Goal: Task Accomplishment & Management: Manage account settings

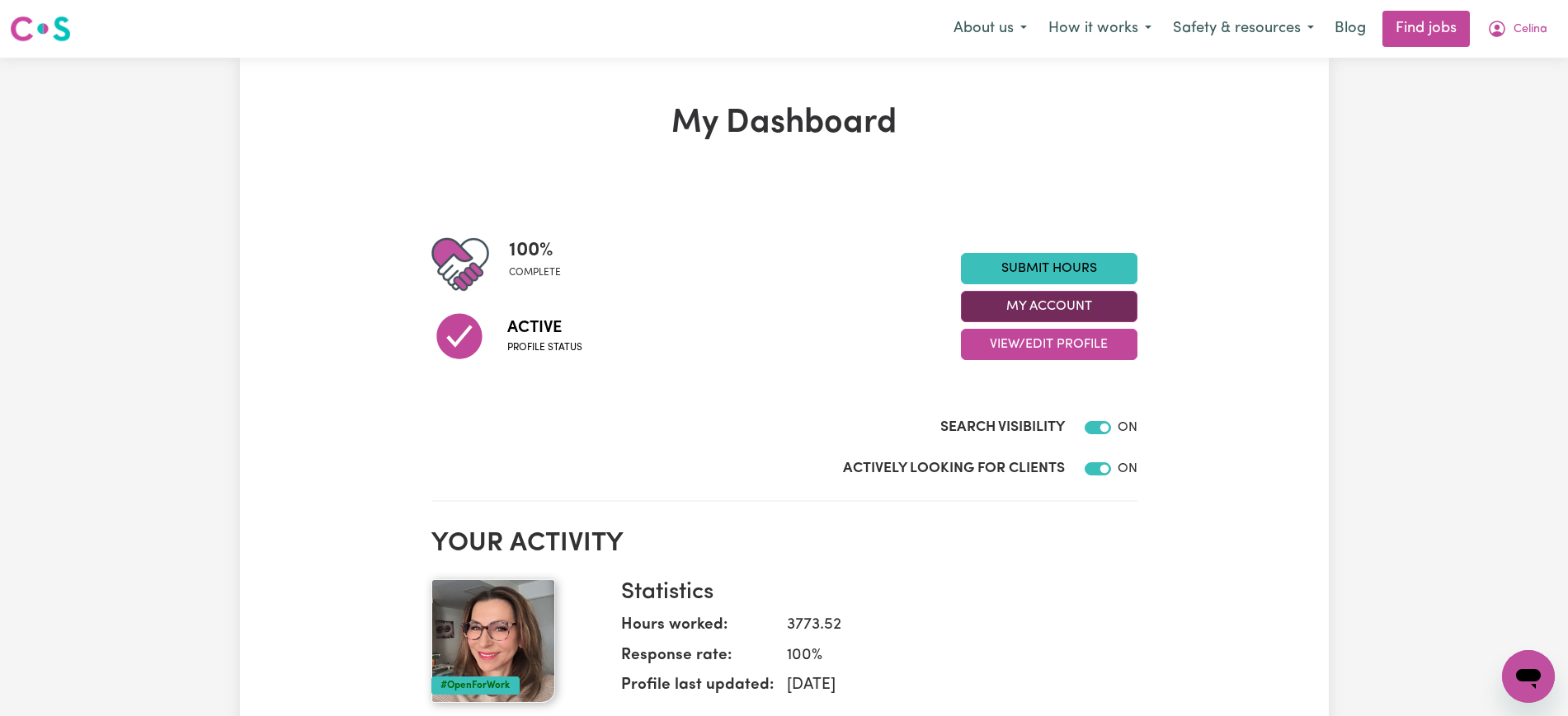
click at [1120, 314] on button "My Account" at bounding box center [1048, 306] width 176 height 31
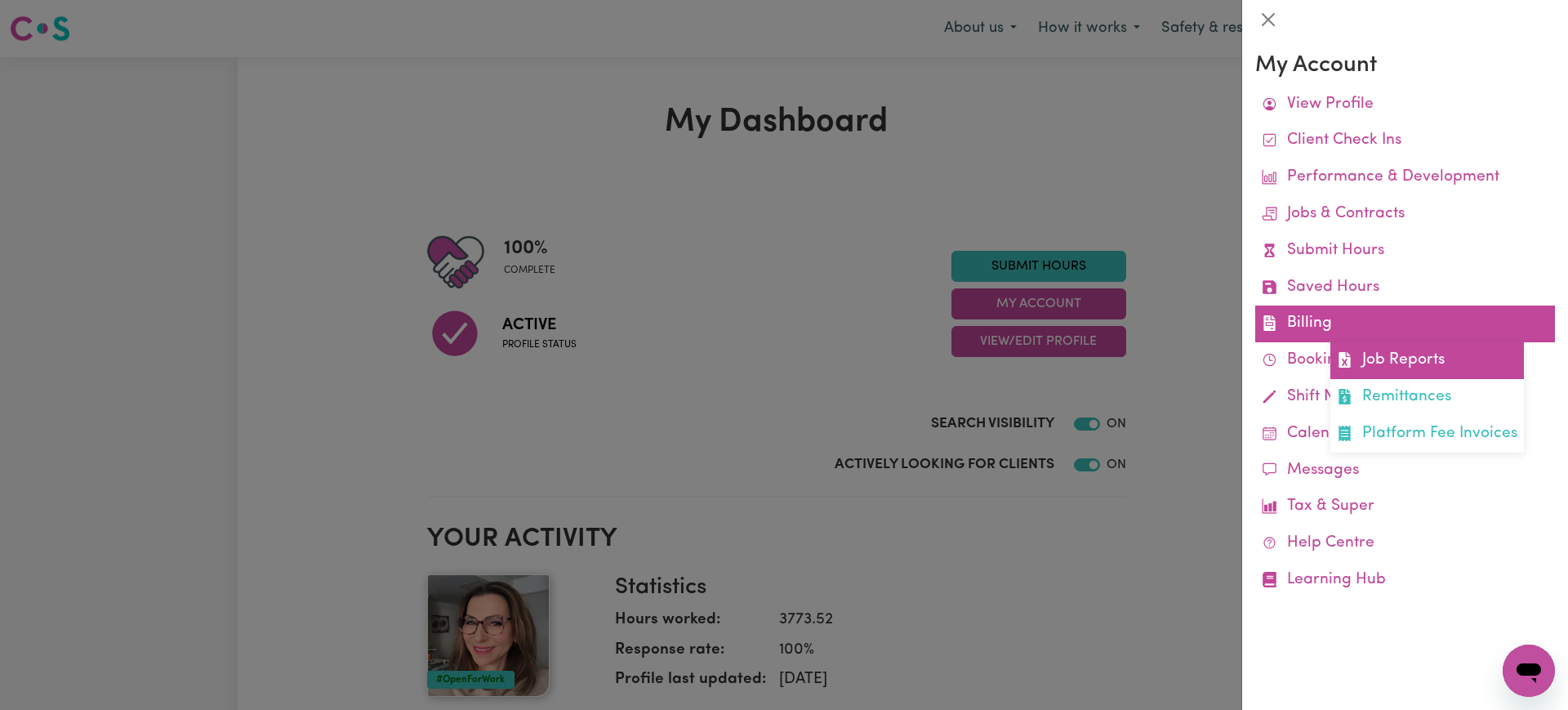
click at [1349, 360] on icon at bounding box center [1344, 360] width 12 height 16
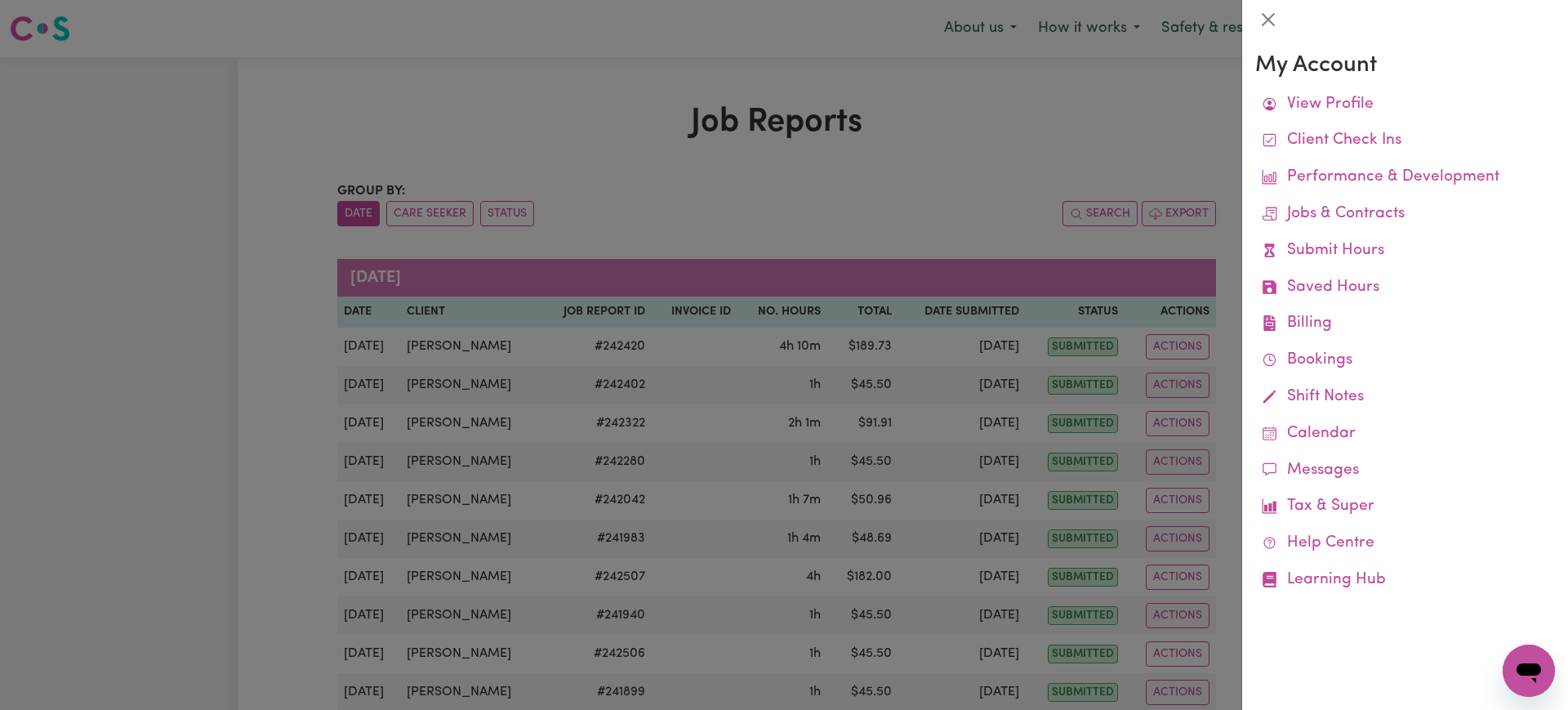
drag, startPoint x: 848, startPoint y: 171, endPoint x: 1165, endPoint y: 328, distance: 353.7
click at [848, 172] on div at bounding box center [784, 355] width 1568 height 710
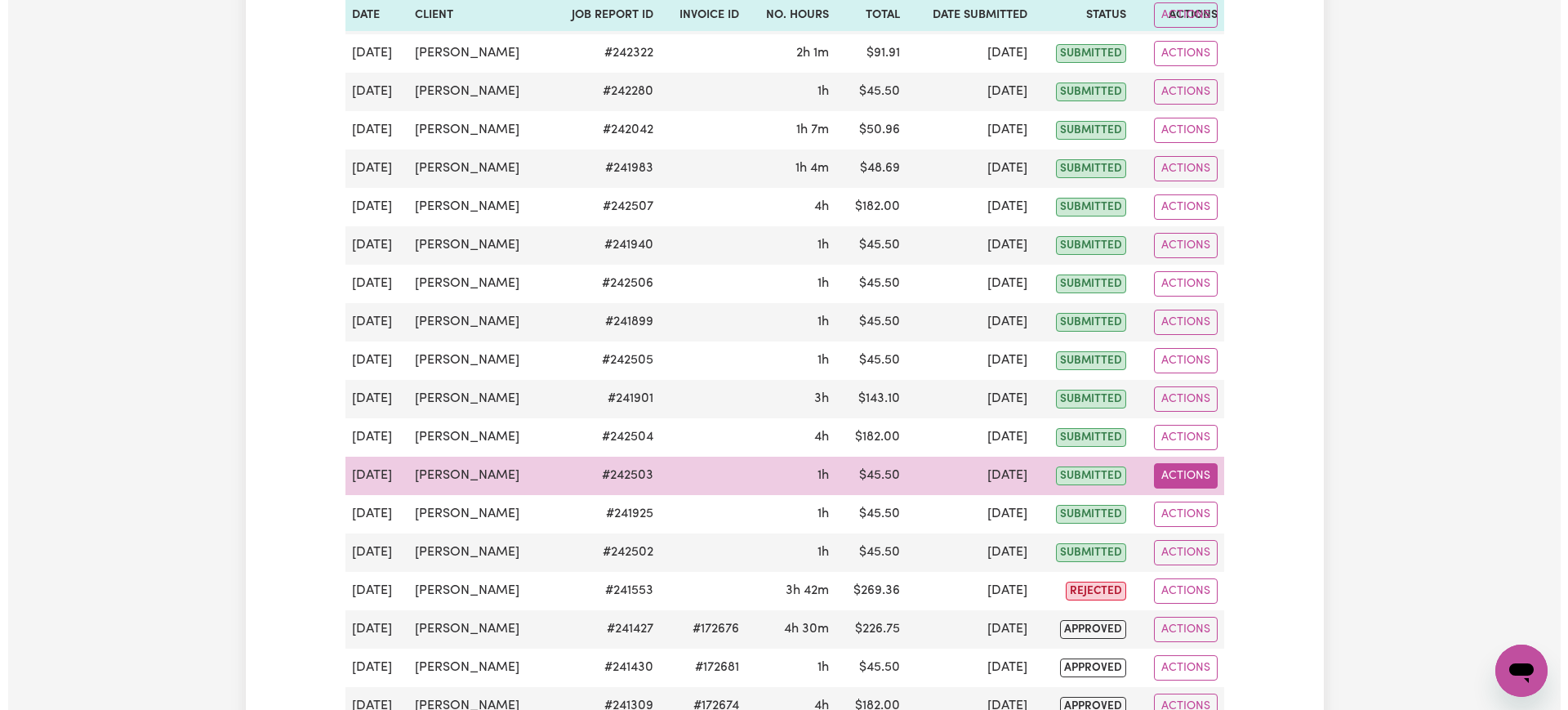
scroll to position [409, 0]
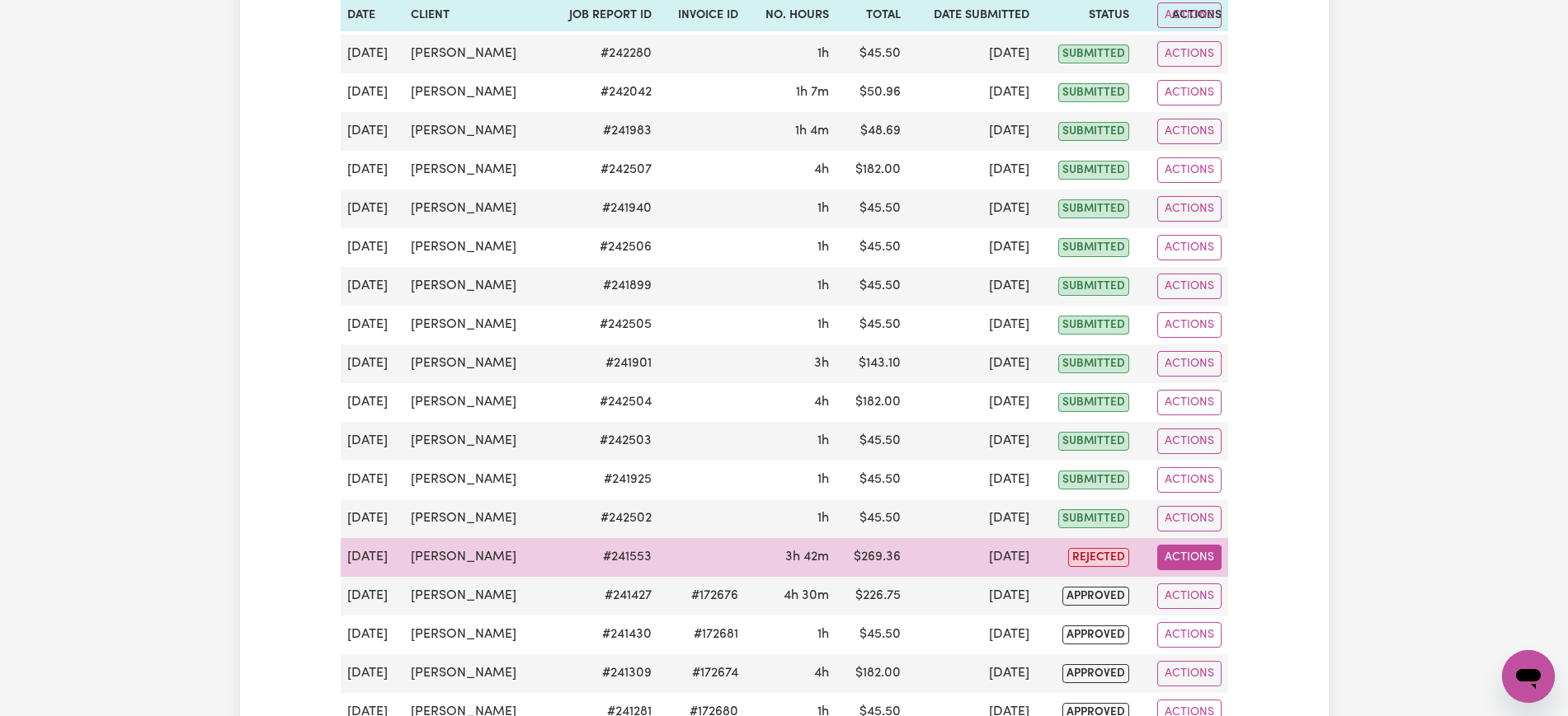
click at [1198, 562] on button "Actions" at bounding box center [1190, 557] width 64 height 26
click at [1248, 597] on link "View Job Report" at bounding box center [1228, 595] width 141 height 33
select select "pm"
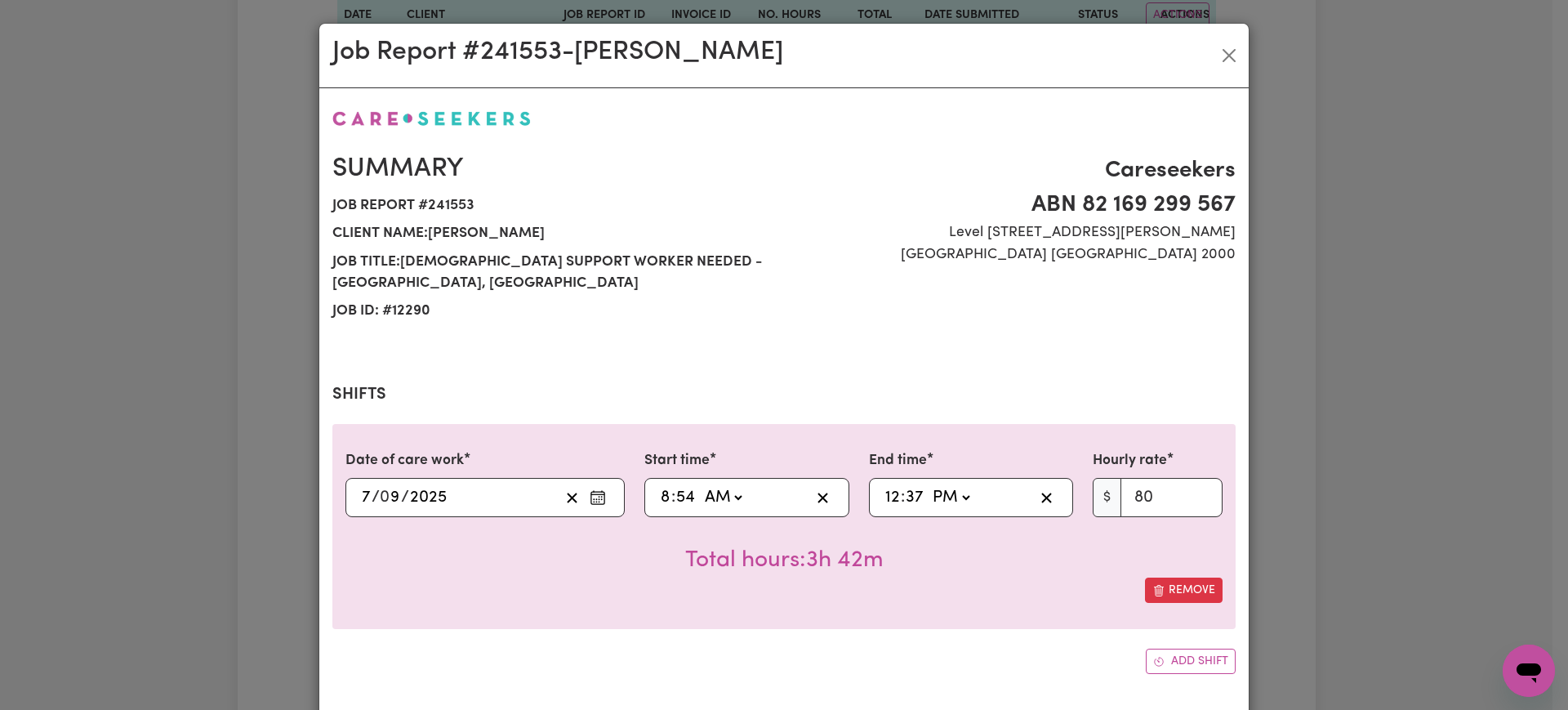
select select "80-[DATE]"
click at [660, 497] on input "8" at bounding box center [665, 498] width 12 height 25
type input "09:54"
type input "9"
type input "09:00"
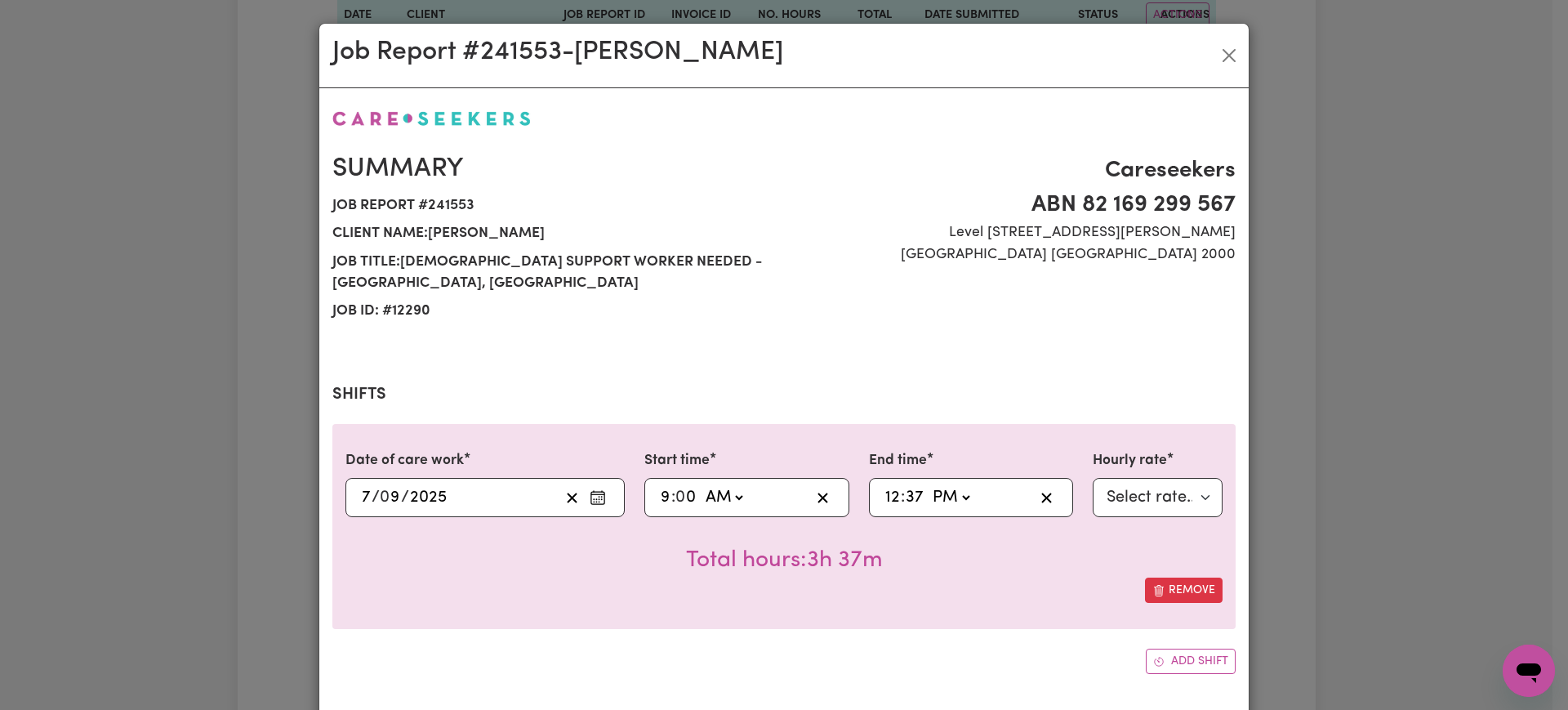
type input "0"
type input "12:00"
type input "0"
click at [771, 589] on div "Remove" at bounding box center [784, 590] width 877 height 26
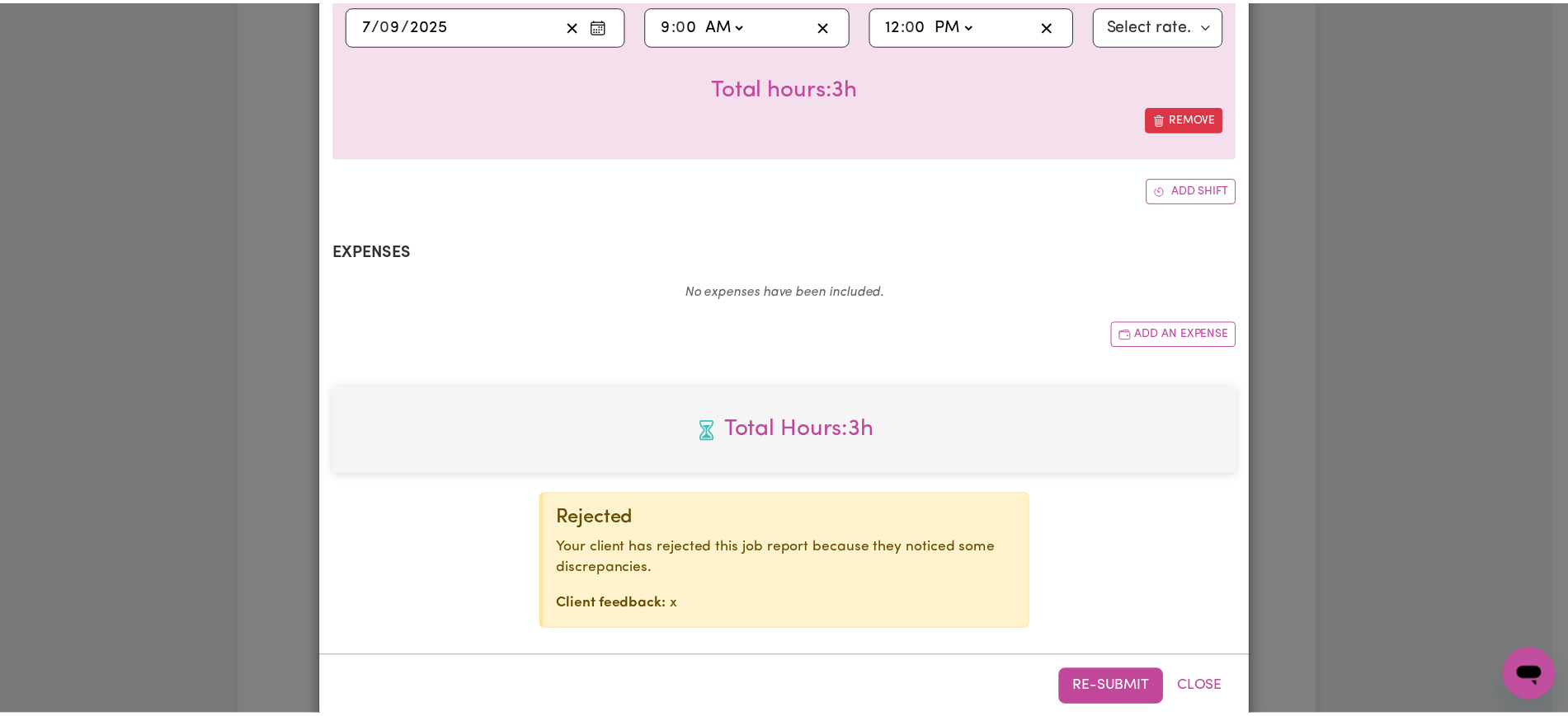
scroll to position [505, 0]
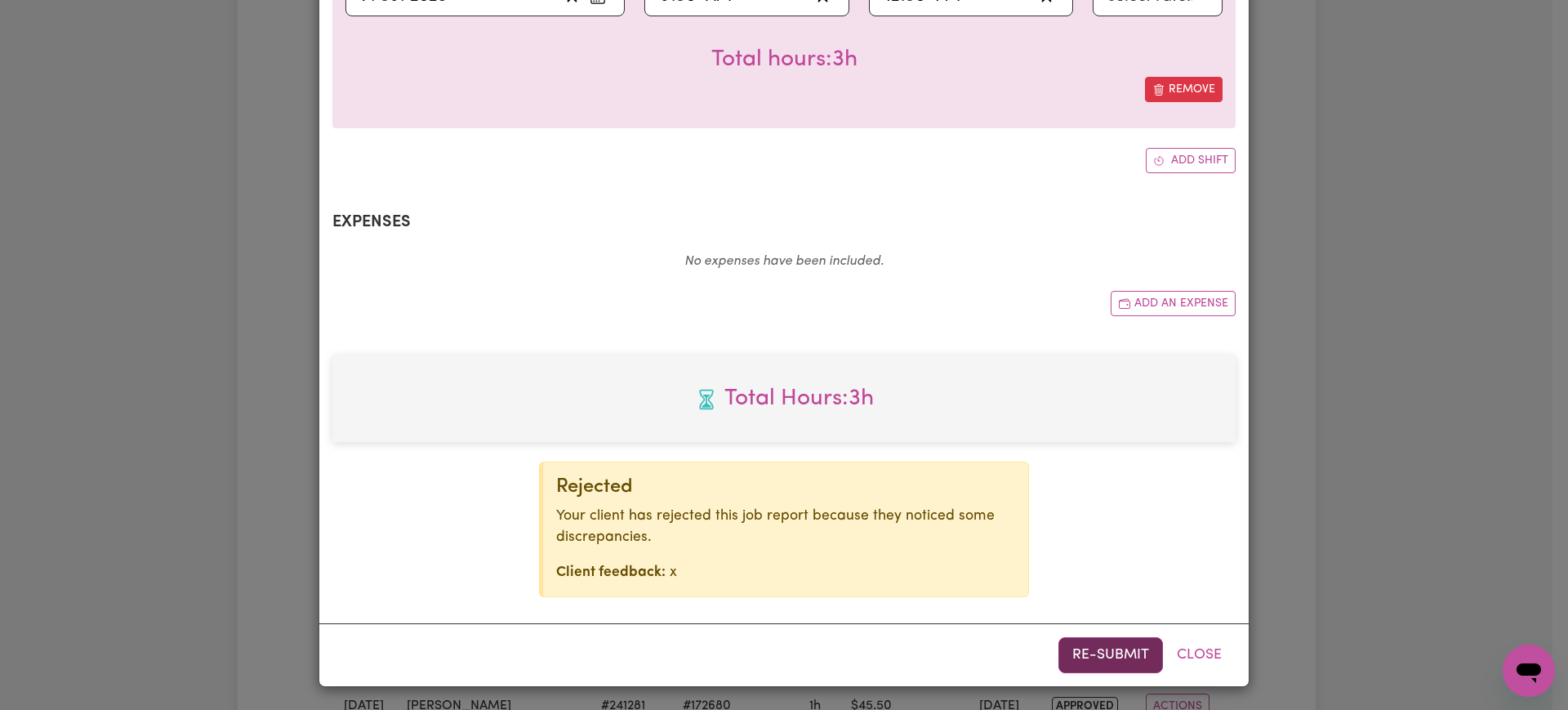
click at [1115, 652] on button "Re-submit" at bounding box center [1111, 655] width 105 height 36
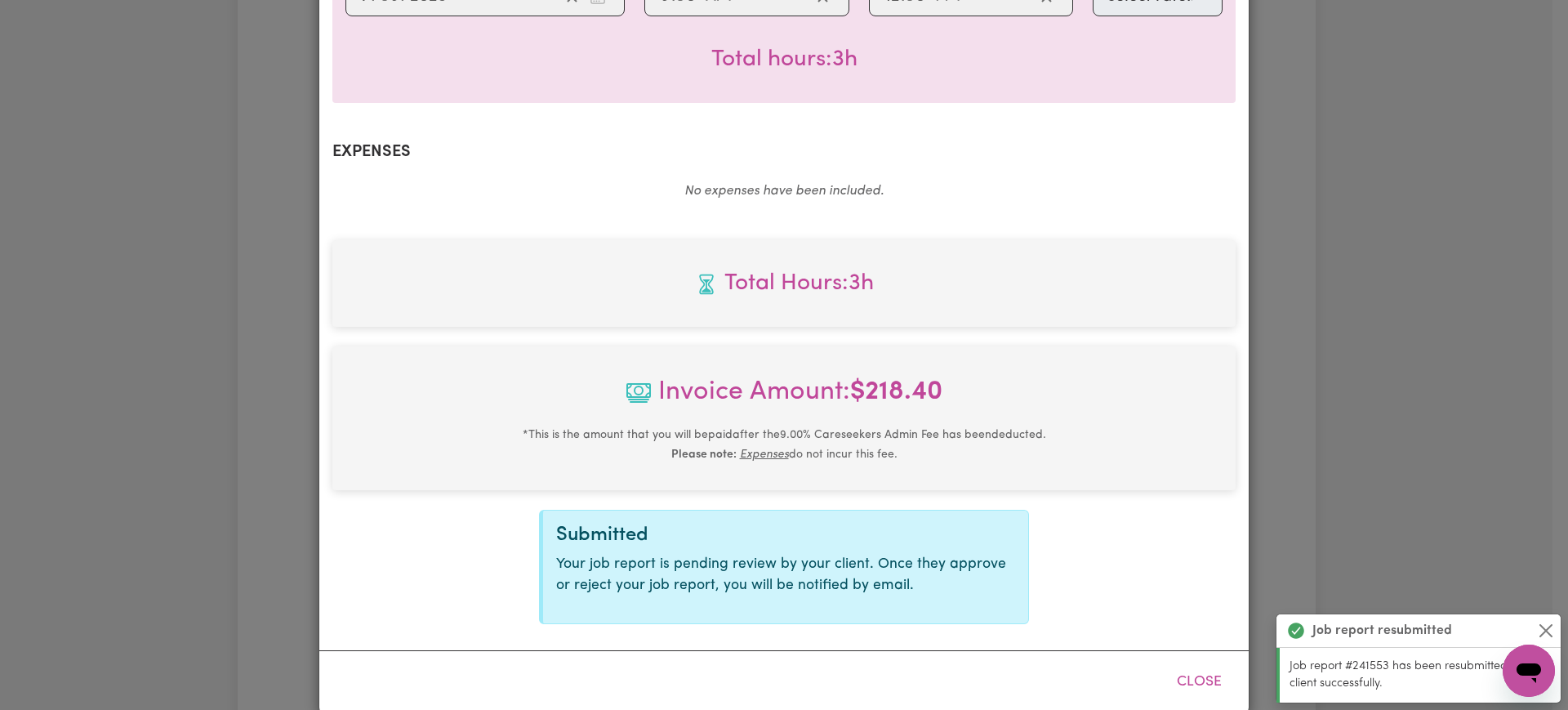
click at [1433, 382] on div "Job Report # 241553 - [PERSON_NAME] Summary Job report # 241553 Client name: [P…" at bounding box center [784, 355] width 1568 height 710
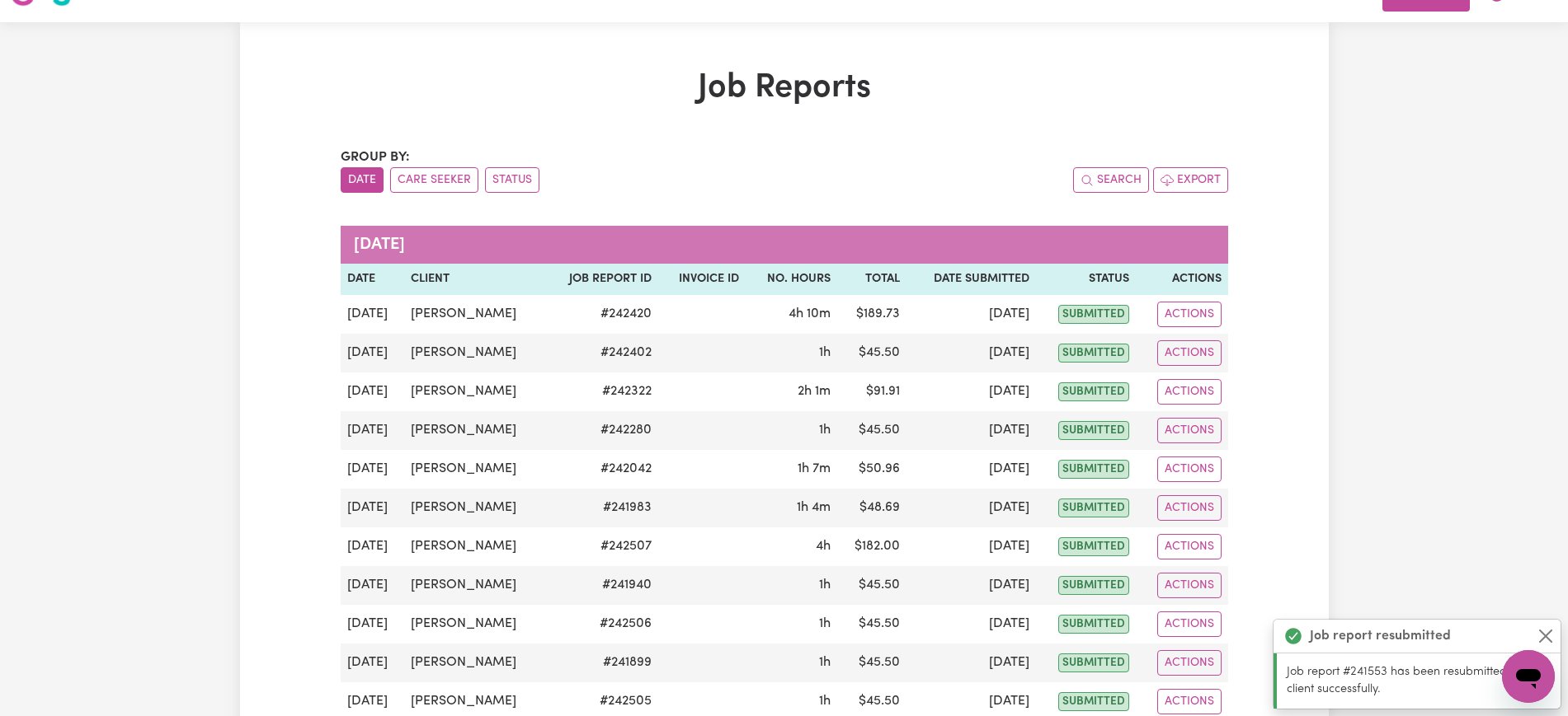
scroll to position [0, 0]
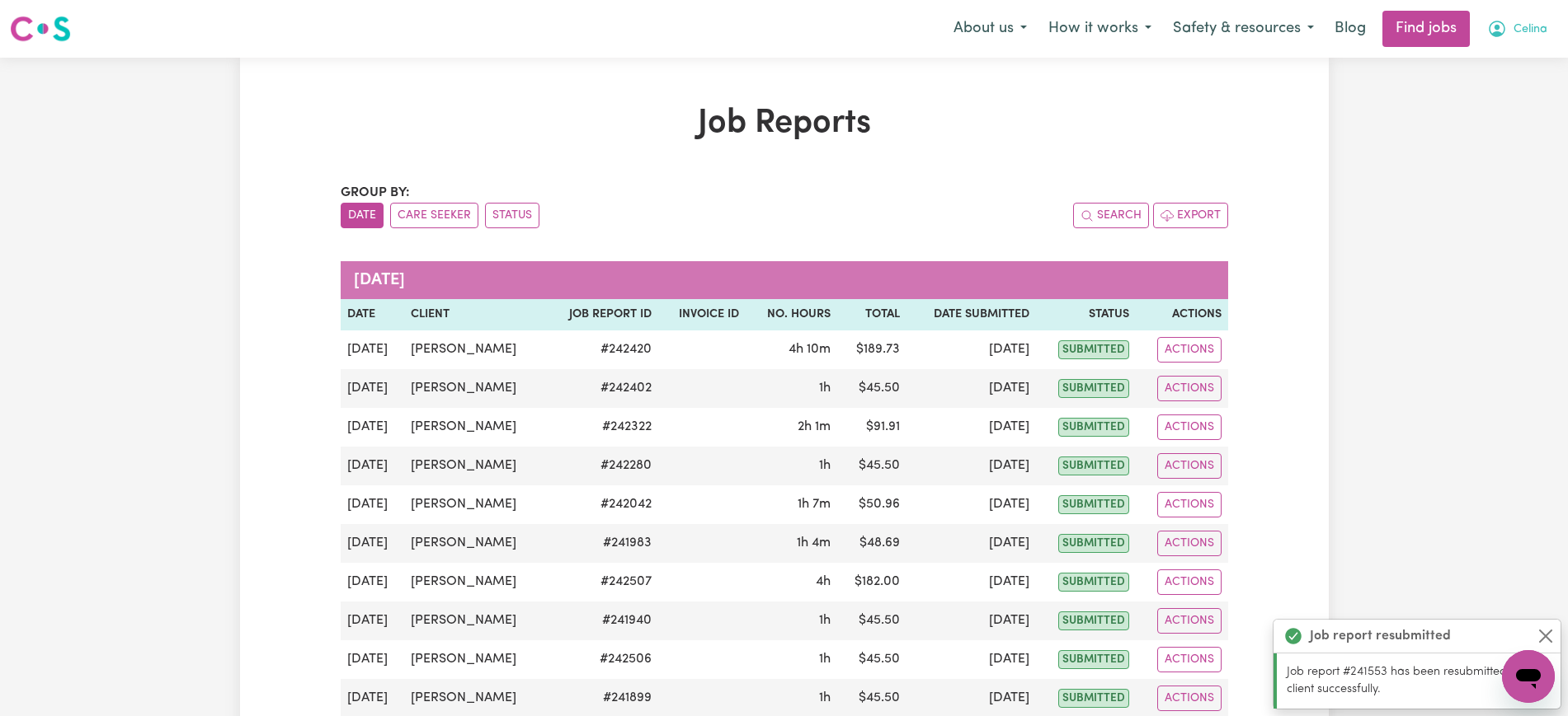
click at [1500, 23] on icon "My Account" at bounding box center [1496, 29] width 16 height 16
click at [1487, 131] on link "Logout" at bounding box center [1492, 126] width 131 height 31
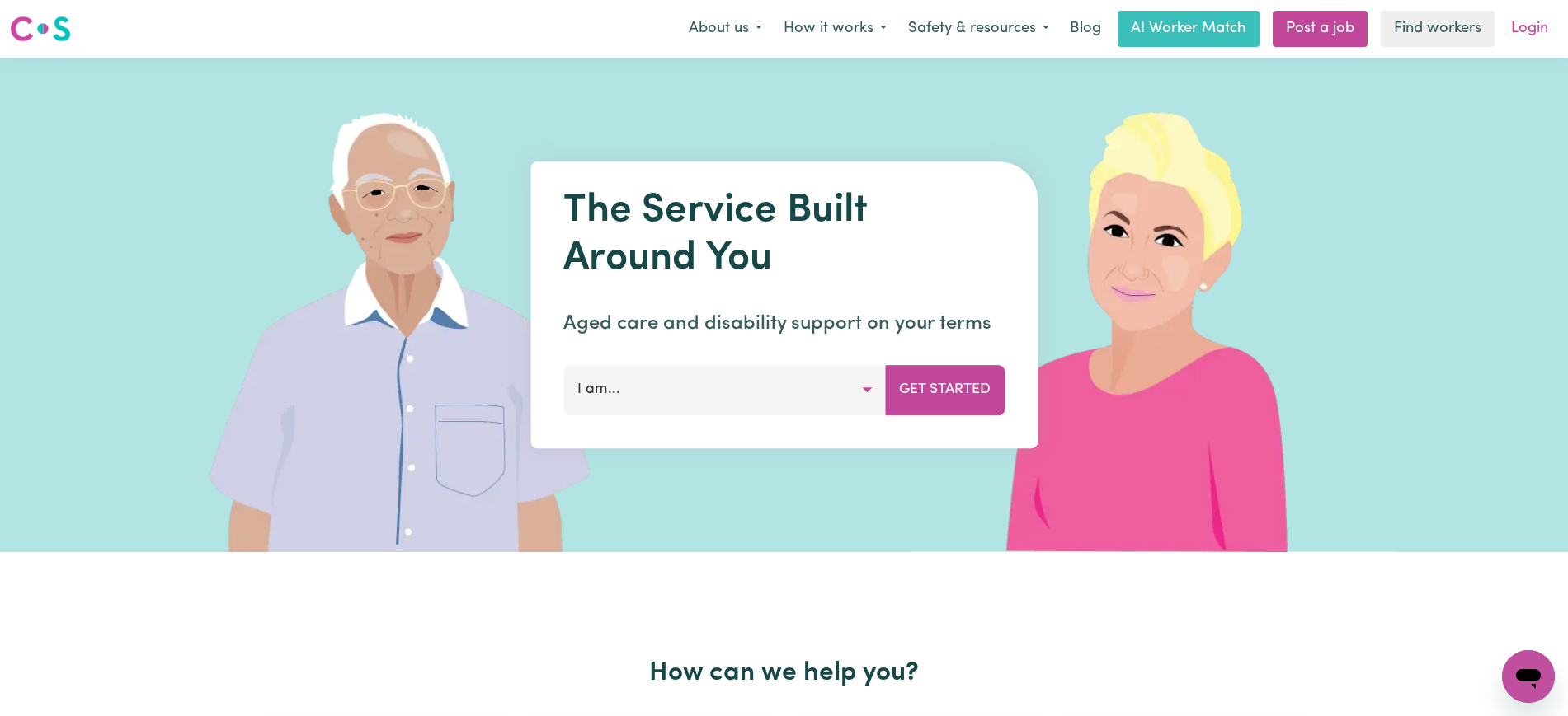
click at [1521, 25] on link "Login" at bounding box center [1530, 29] width 57 height 37
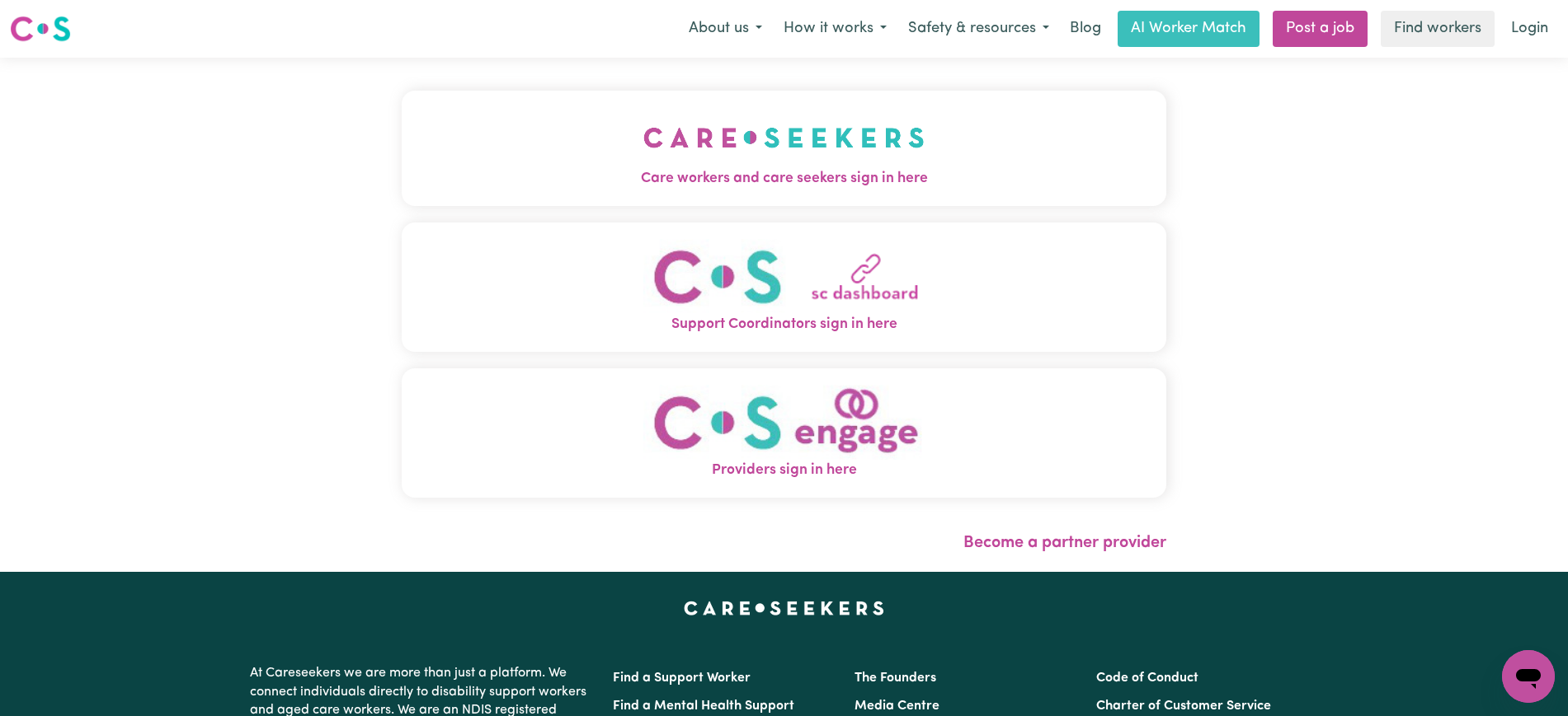
drag, startPoint x: 672, startPoint y: 160, endPoint x: 603, endPoint y: 146, distance: 70.4
click at [674, 160] on img "Care workers and care seekers sign in here" at bounding box center [784, 138] width 281 height 61
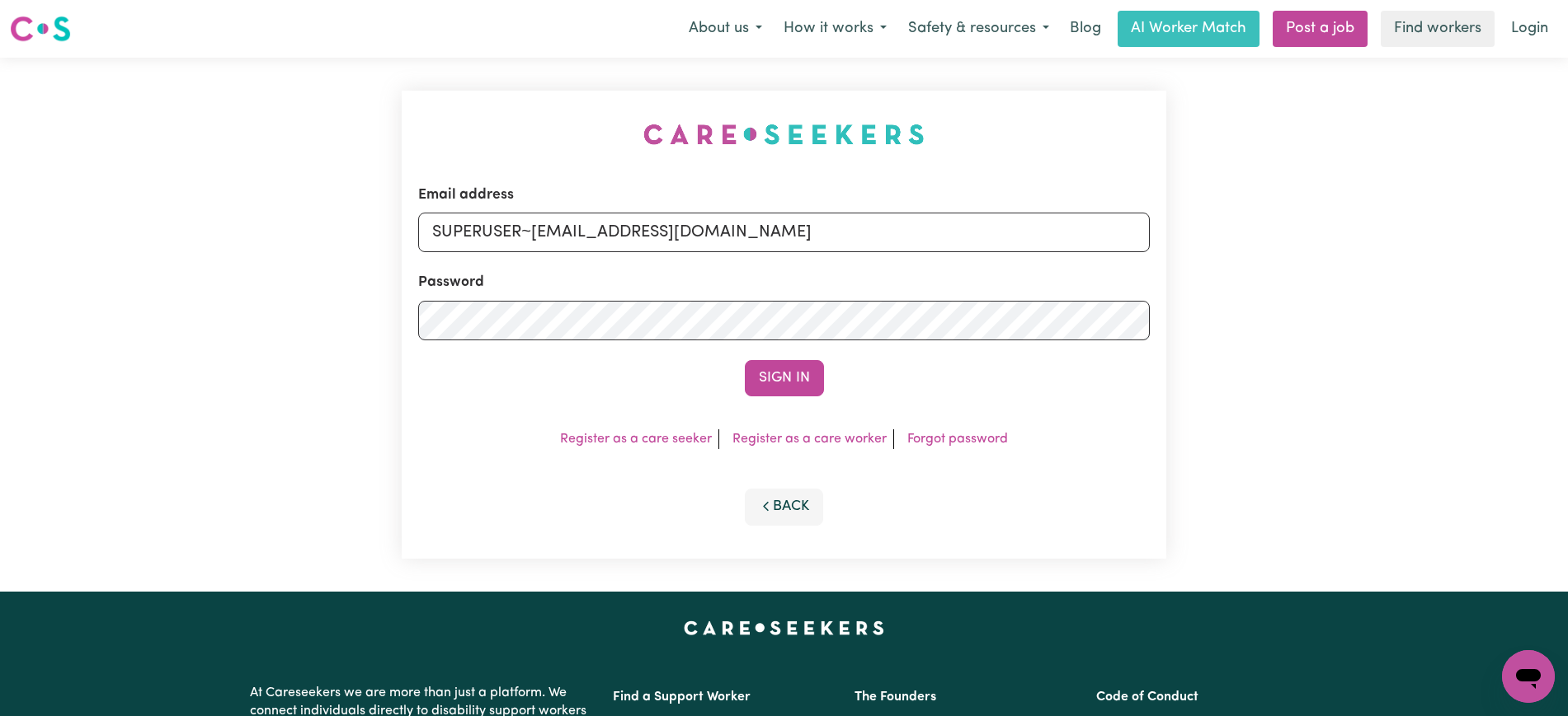
drag, startPoint x: 417, startPoint y: 100, endPoint x: 461, endPoint y: 105, distance: 44.3
click at [430, 100] on div "Email address SUPERUSER~[EMAIL_ADDRESS][DOMAIN_NAME] Password Sign In Register …" at bounding box center [784, 324] width 784 height 534
drag, startPoint x: 534, startPoint y: 230, endPoint x: 1582, endPoint y: 260, distance: 1048.4
click at [1567, 250] on html "Menu About us How it works Safety & resources Blog AI Worker Match Post a job F…" at bounding box center [784, 624] width 1568 height 1248
type input "[EMAIL_ADDRESS][DOMAIN_NAME]"
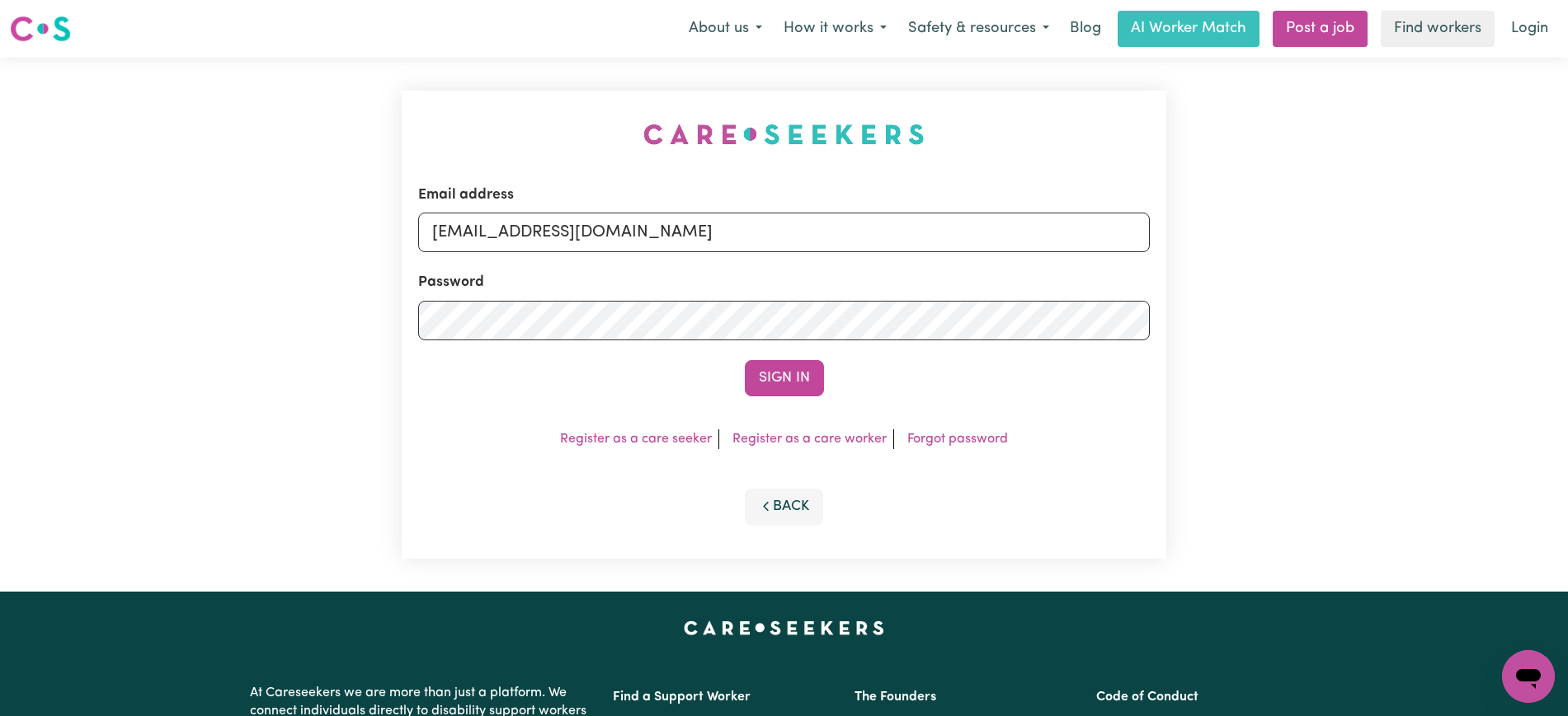
click at [745, 360] on button "Sign In" at bounding box center [784, 378] width 80 height 37
